Goal: Information Seeking & Learning: Understand process/instructions

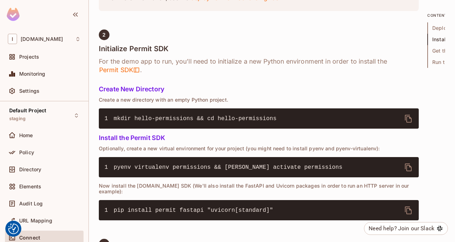
scroll to position [480, 0]
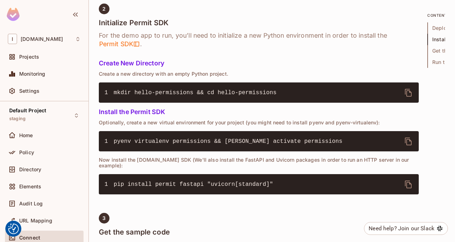
click at [274, 96] on span "mkdir hello-permissions && cd hello-permissions" at bounding box center [195, 93] width 163 height 6
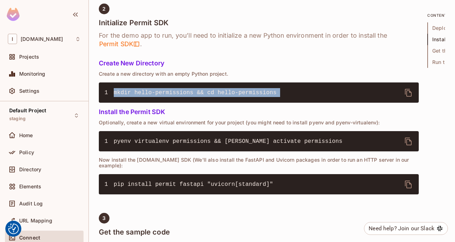
click at [274, 96] on span "mkdir hello-permissions && cd hello-permissions" at bounding box center [195, 93] width 163 height 6
copy div "mkdir hello-permissions && cd hello-permissions"
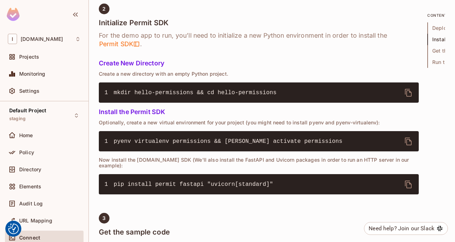
click at [234, 145] on span "pyenv virtualenv permissions && [PERSON_NAME] activate permissions" at bounding box center [228, 141] width 229 height 6
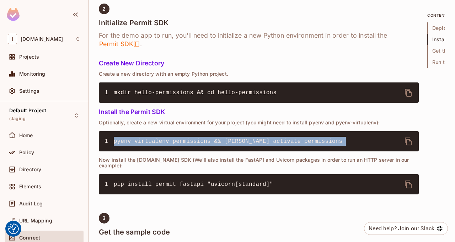
click at [234, 145] on span "pyenv virtualenv permissions && [PERSON_NAME] activate permissions" at bounding box center [228, 141] width 229 height 6
copy div "pyenv virtualenv permissions && [PERSON_NAME] activate permissions"
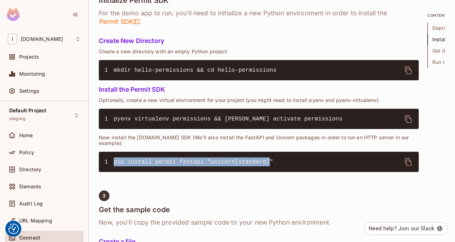
drag, startPoint x: 231, startPoint y: 197, endPoint x: 114, endPoint y: 196, distance: 117.6
click at [114, 165] on span "pip install permit fastapi "uvicorn[standard]"" at bounding box center [194, 162] width 160 height 6
click at [131, 165] on span "pip install permit fastapi "uvicorn[standard]"" at bounding box center [194, 162] width 160 height 6
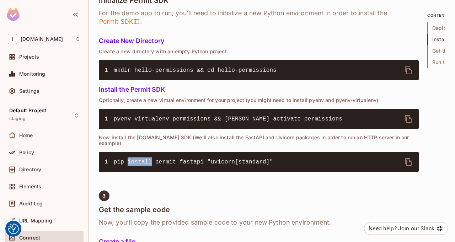
click at [131, 165] on span "pip install permit fastapi "uvicorn[standard]"" at bounding box center [194, 162] width 160 height 6
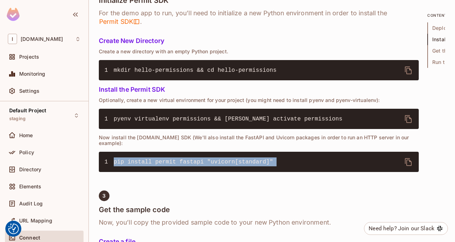
click at [131, 165] on span "pip install permit fastapi "uvicorn[standard]"" at bounding box center [194, 162] width 160 height 6
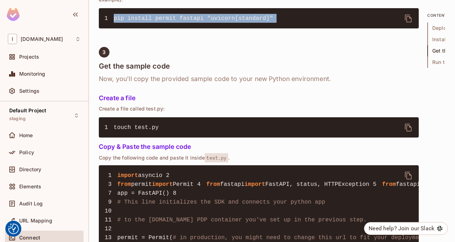
scroll to position [646, 0]
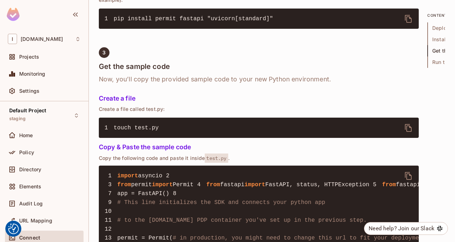
click at [162, 138] on pre "1 touch test.py" at bounding box center [259, 128] width 320 height 20
copy div "touch test.py"
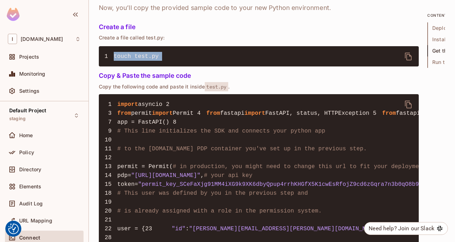
scroll to position [729, 0]
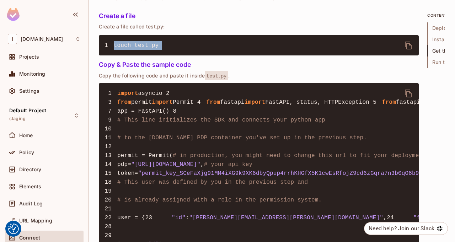
click at [408, 98] on icon "delete" at bounding box center [408, 93] width 9 height 9
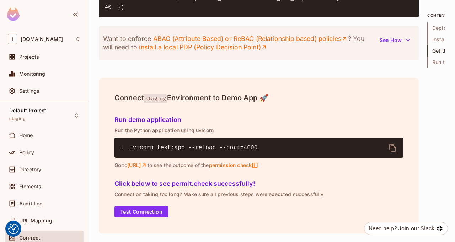
scroll to position [1166, 0]
click at [394, 152] on icon "delete" at bounding box center [392, 148] width 9 height 9
click at [258, 165] on span "permission check" at bounding box center [233, 165] width 49 height 6
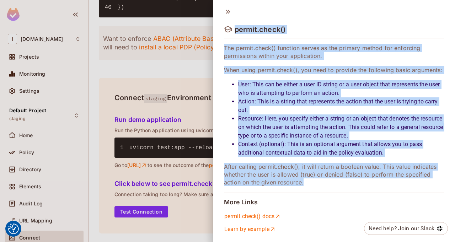
drag, startPoint x: 361, startPoint y: 180, endPoint x: 216, endPoint y: 28, distance: 210.1
click at [216, 28] on div "permit.check() The permit.check() function serves as the primary method for enf…" at bounding box center [334, 120] width 242 height 240
copy div "permit.check() The permit.check() function serves as the primary method for enf…"
click at [279, 154] on li "Context (optional): This is an optional argument that allows you to pass additi…" at bounding box center [341, 148] width 206 height 17
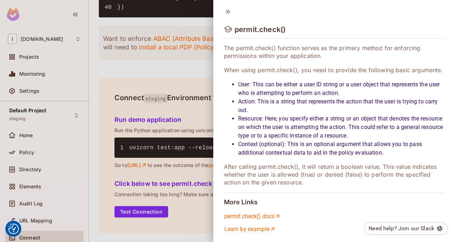
click at [217, 7] on div "permit.check() The permit.check() function serves as the primary method for enf…" at bounding box center [334, 120] width 242 height 240
click at [228, 13] on icon at bounding box center [228, 12] width 4 height 4
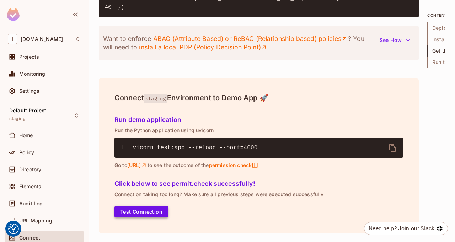
click at [153, 213] on button "Test Connection" at bounding box center [141, 211] width 54 height 11
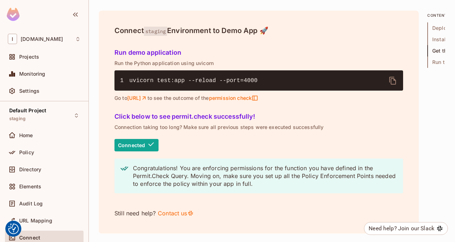
scroll to position [1278, 0]
